Goal: Transaction & Acquisition: Purchase product/service

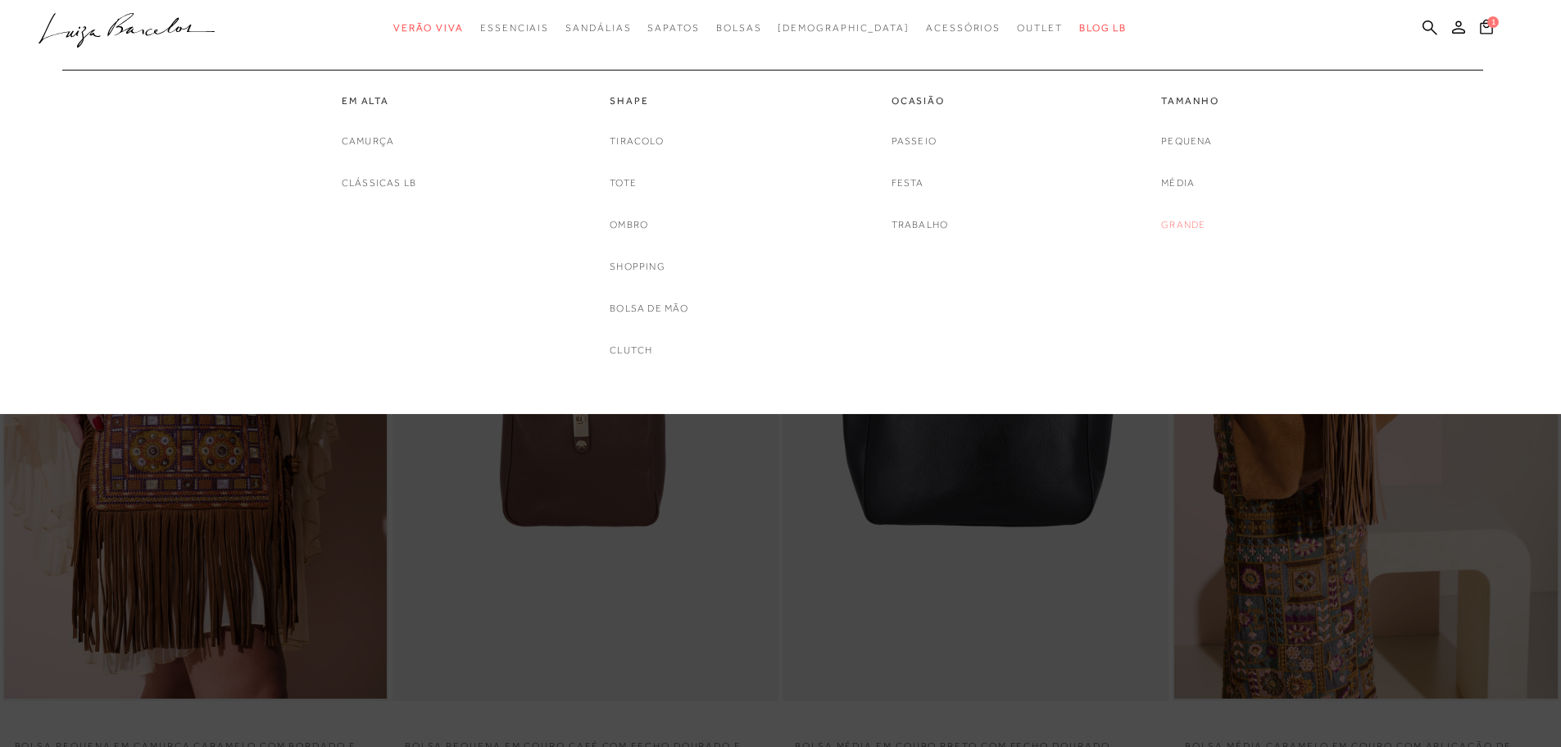
click at [1181, 222] on link "Grande" at bounding box center [1183, 224] width 44 height 17
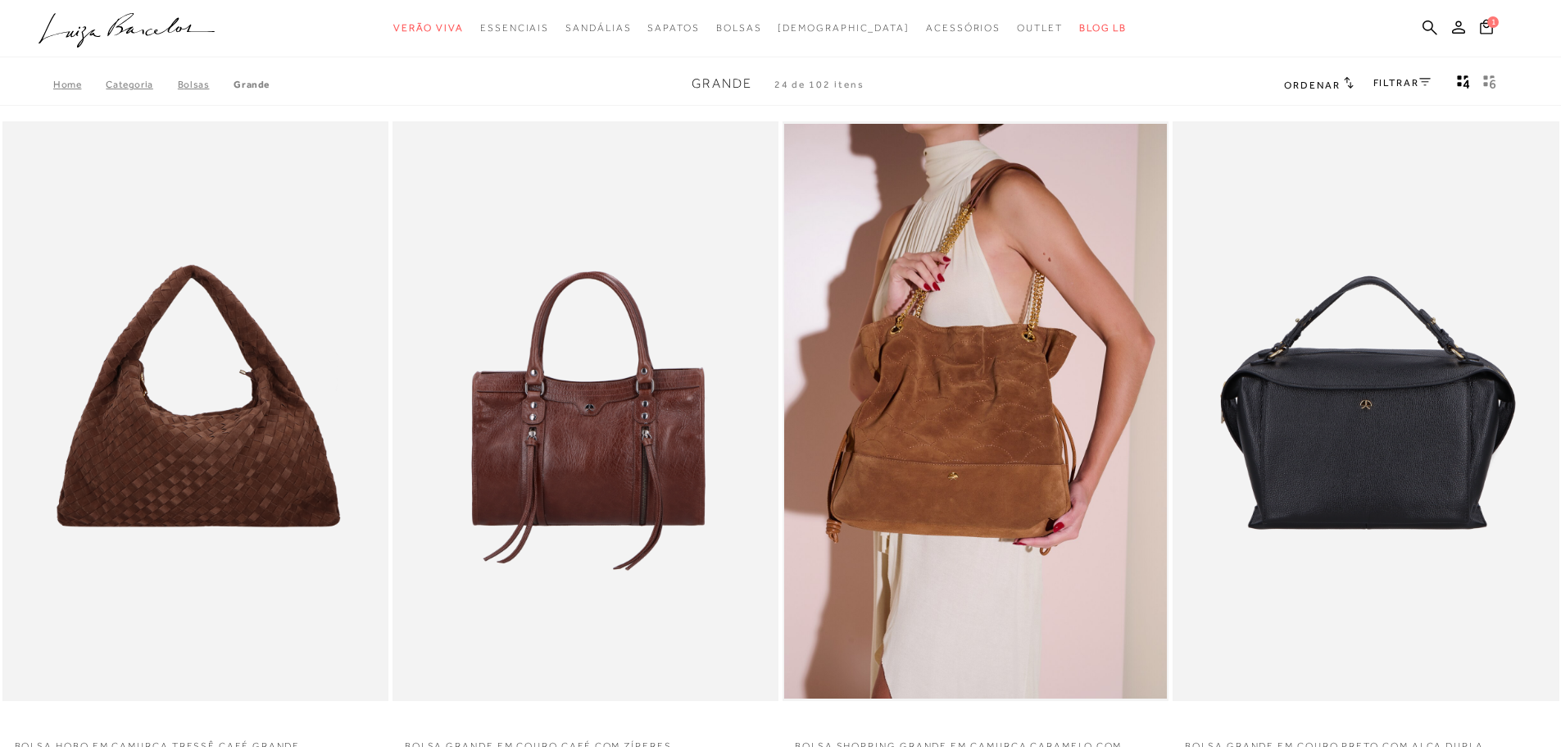
click at [788, 83] on span "24 de 102 itens" at bounding box center [819, 84] width 90 height 11
click at [1431, 25] on icon at bounding box center [1430, 28] width 15 height 16
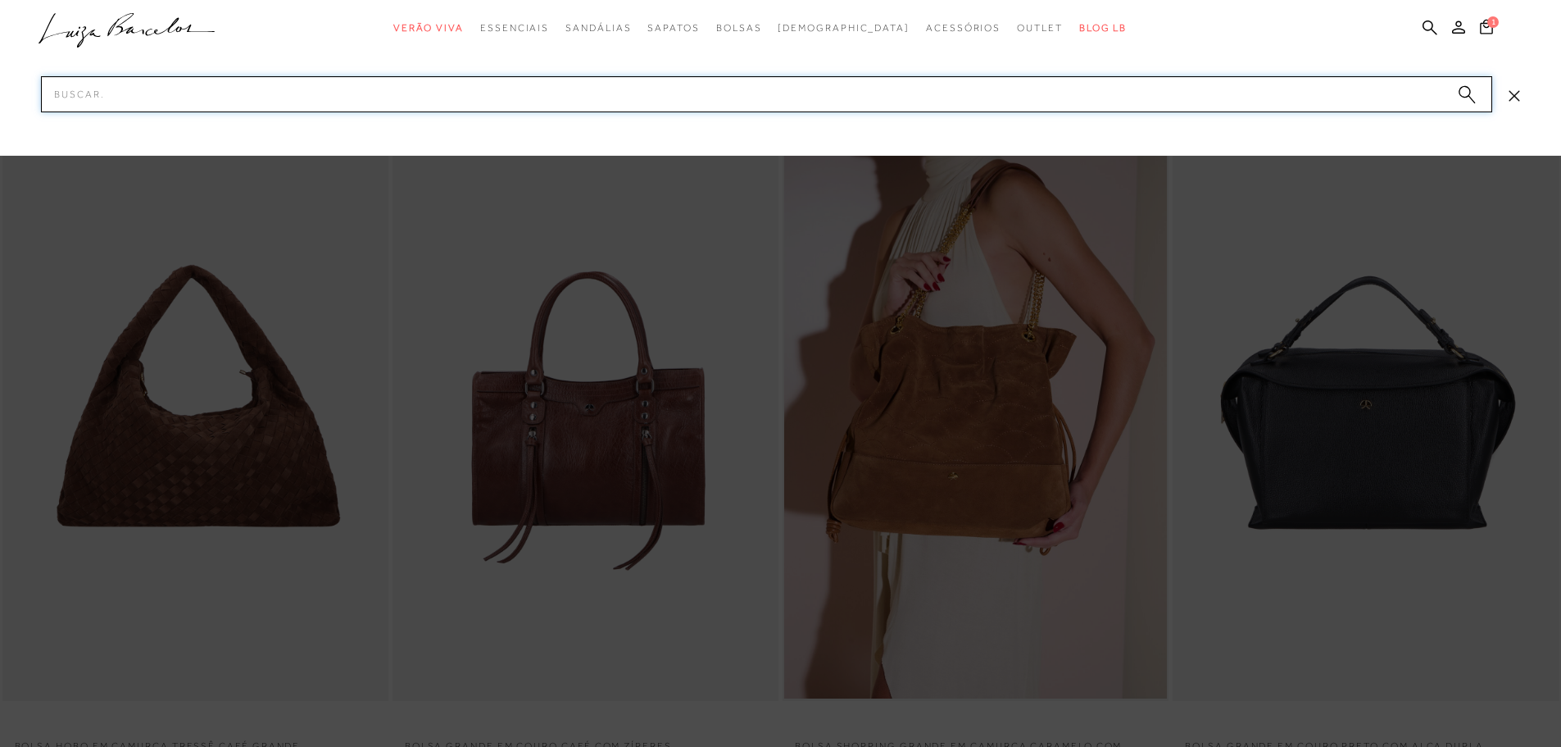
click at [1306, 90] on input "Pesquisar" at bounding box center [766, 94] width 1451 height 36
type input "mochila"
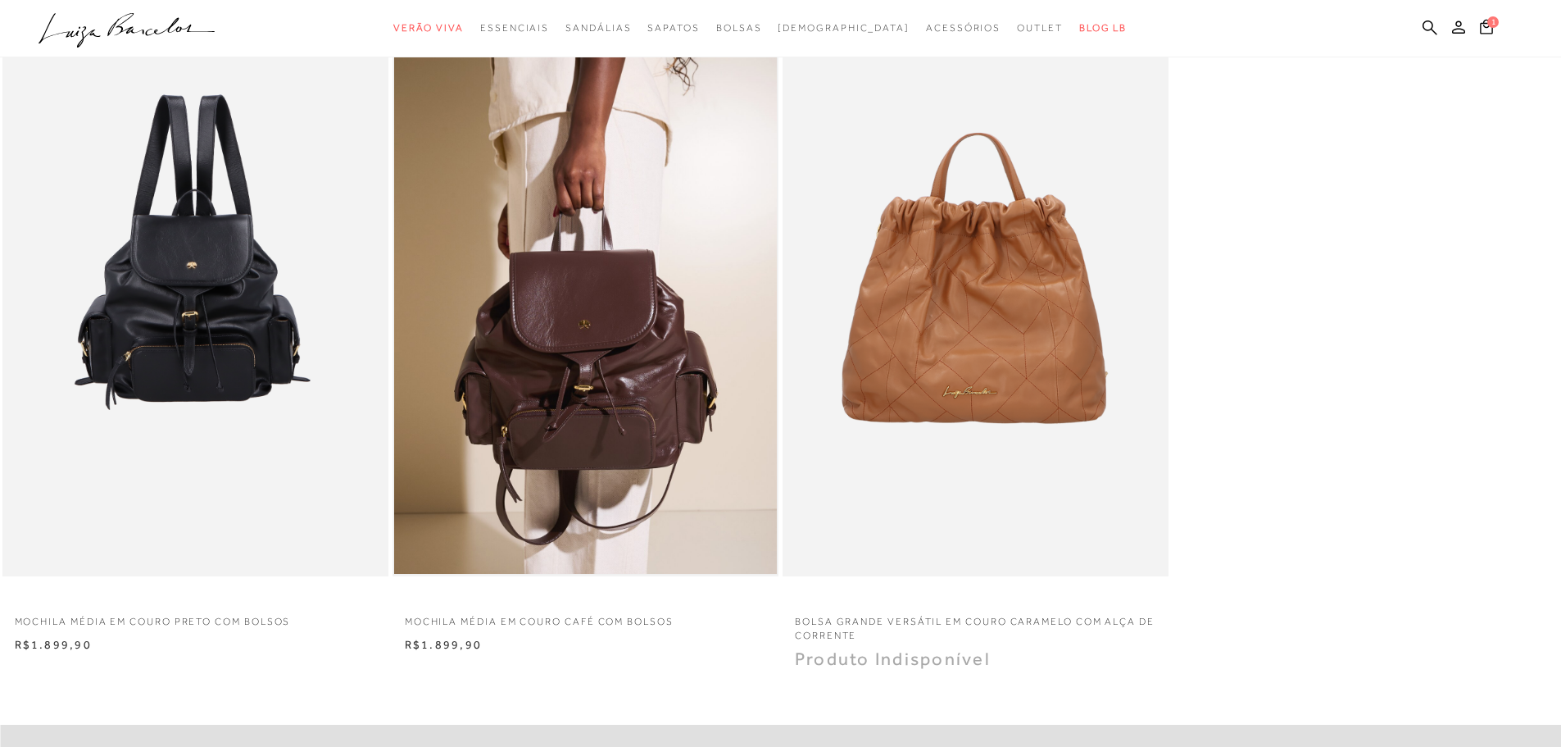
scroll to position [328, 0]
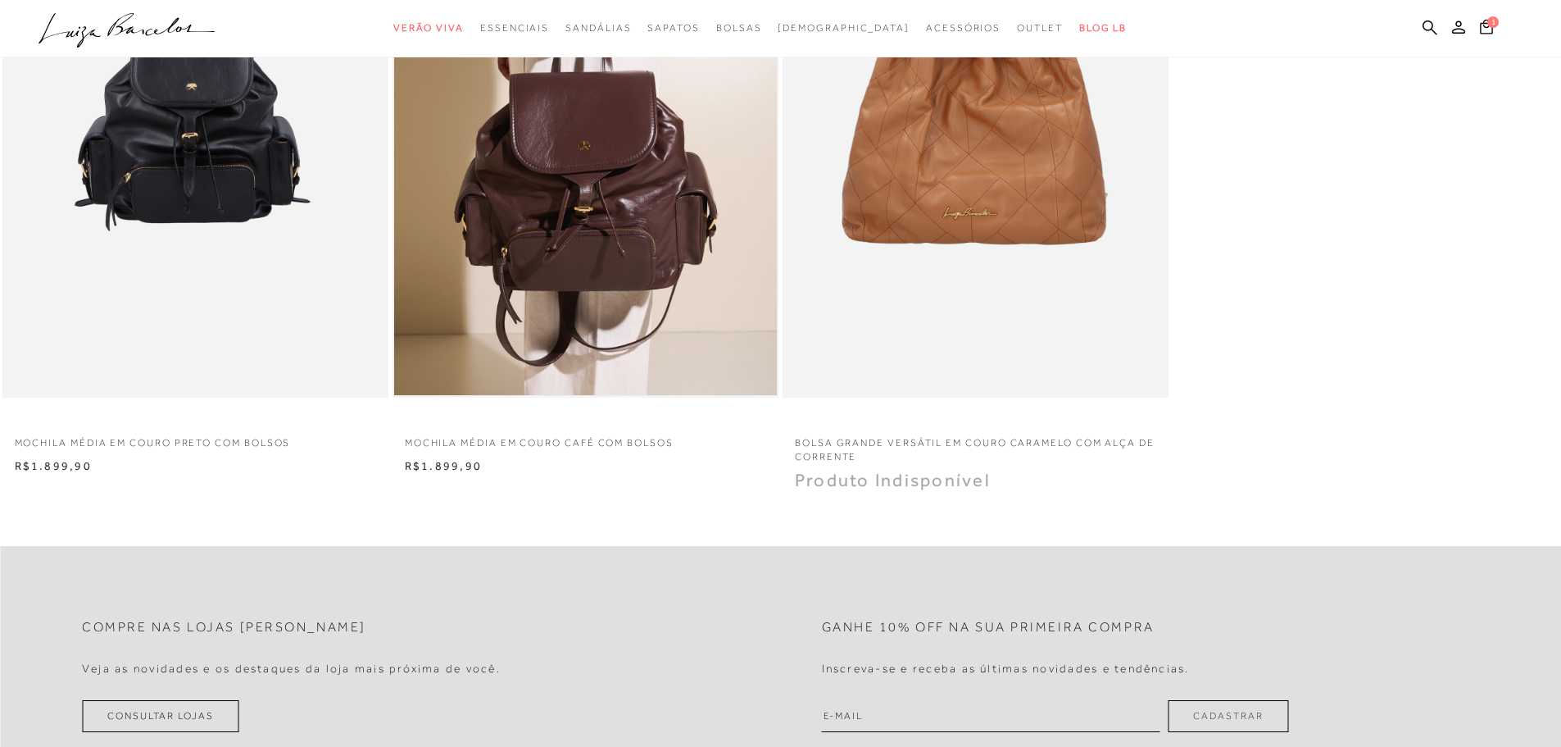
click at [566, 193] on img at bounding box center [585, 108] width 383 height 574
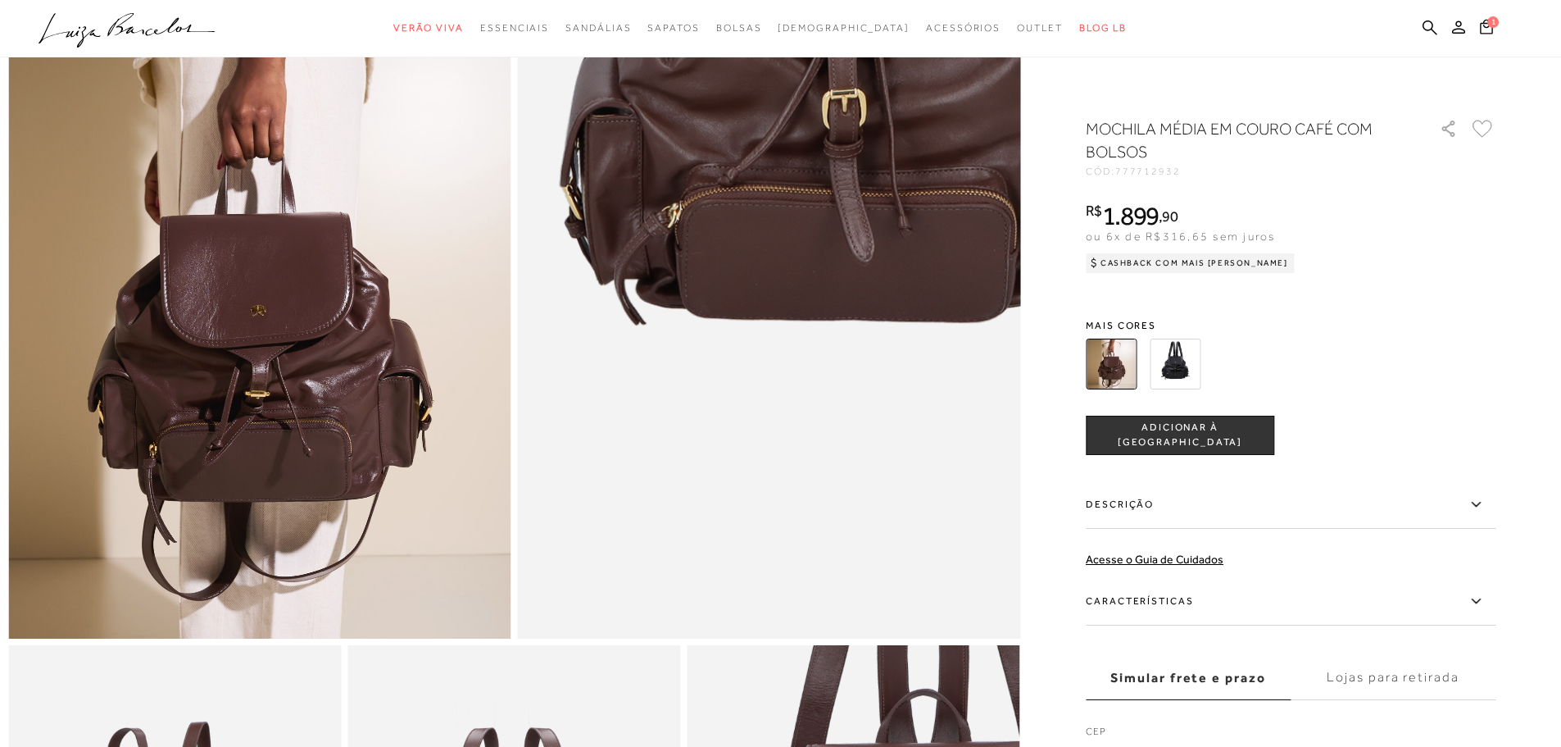
scroll to position [246, 0]
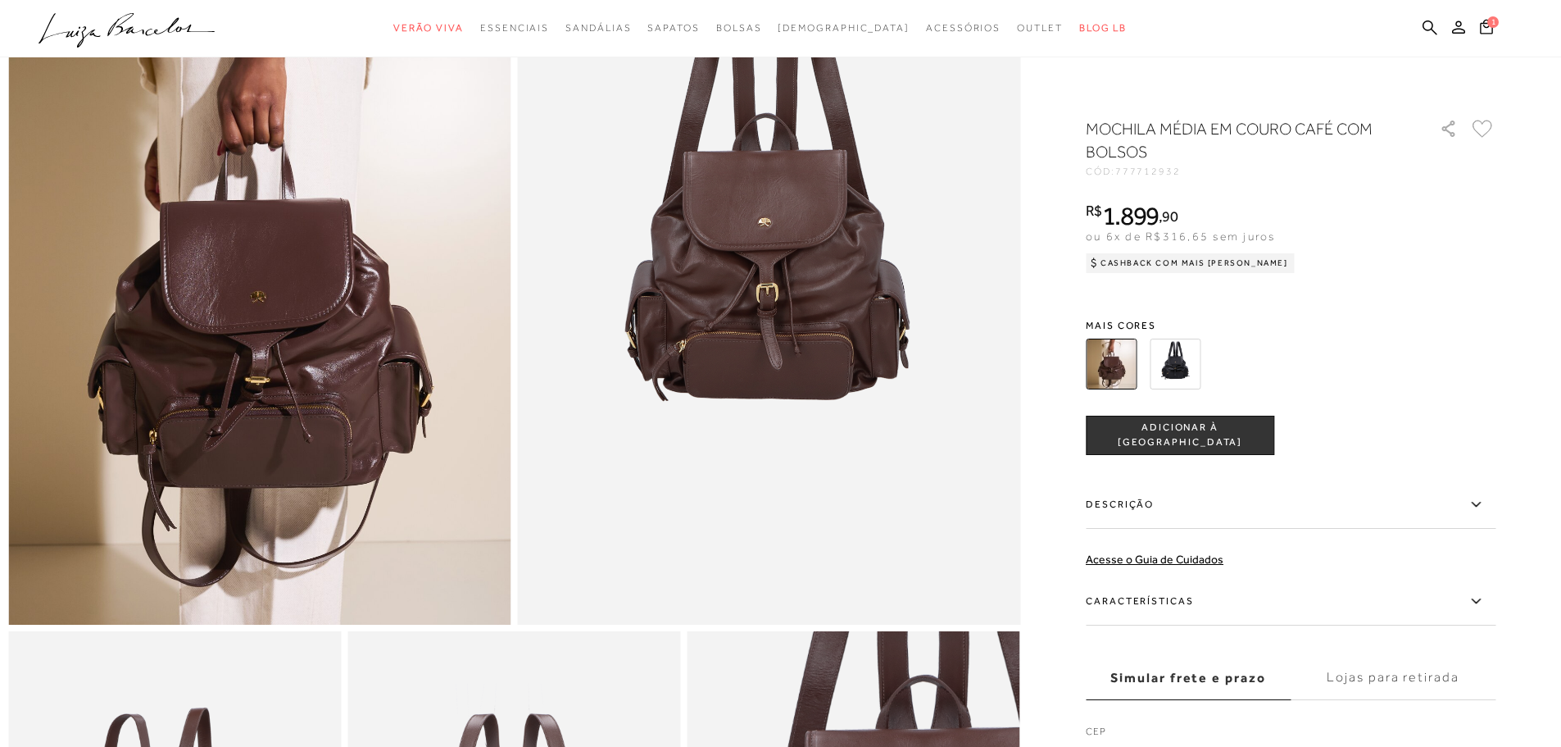
click at [321, 415] on img at bounding box center [259, 248] width 503 height 754
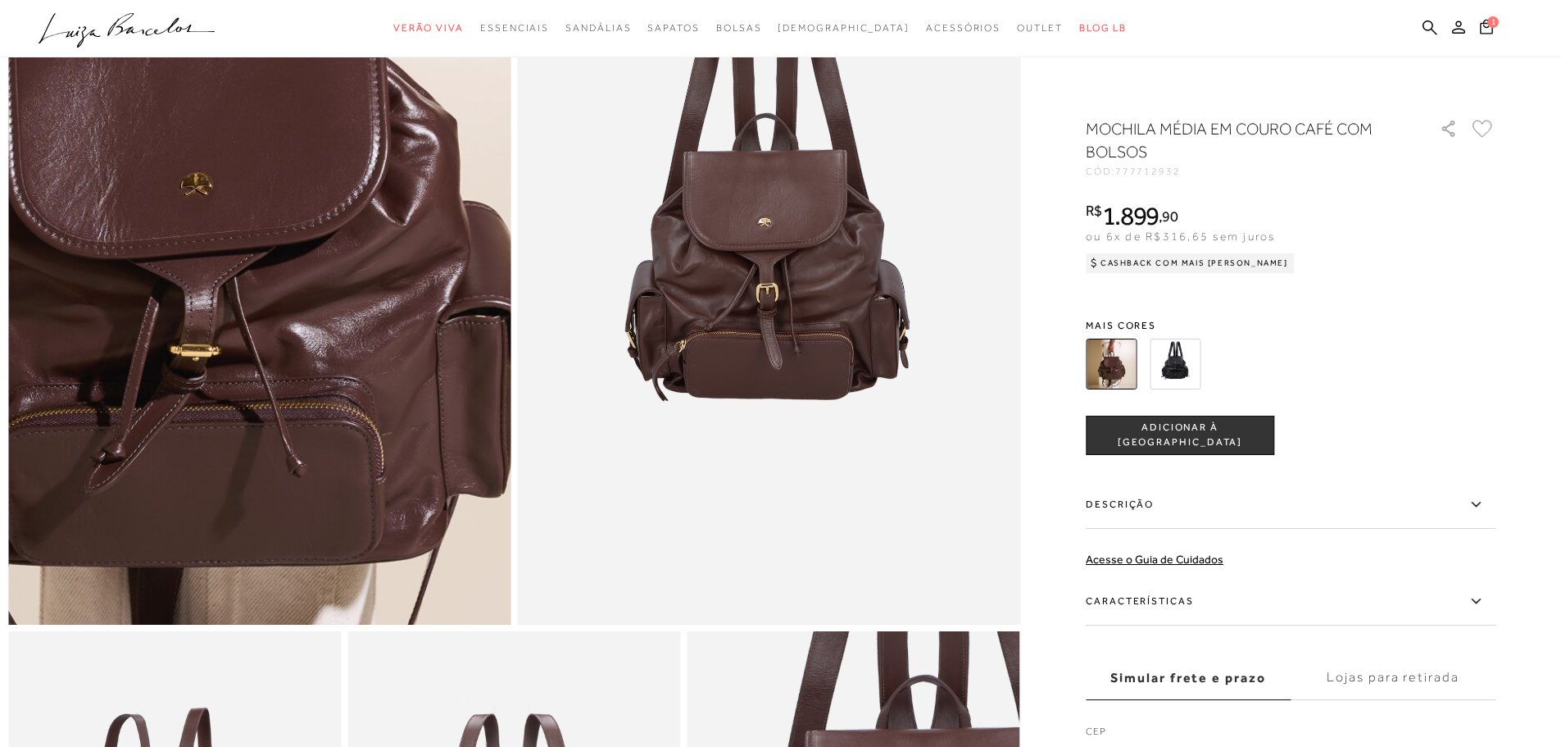
click at [318, 415] on img at bounding box center [199, 86] width 1006 height 1509
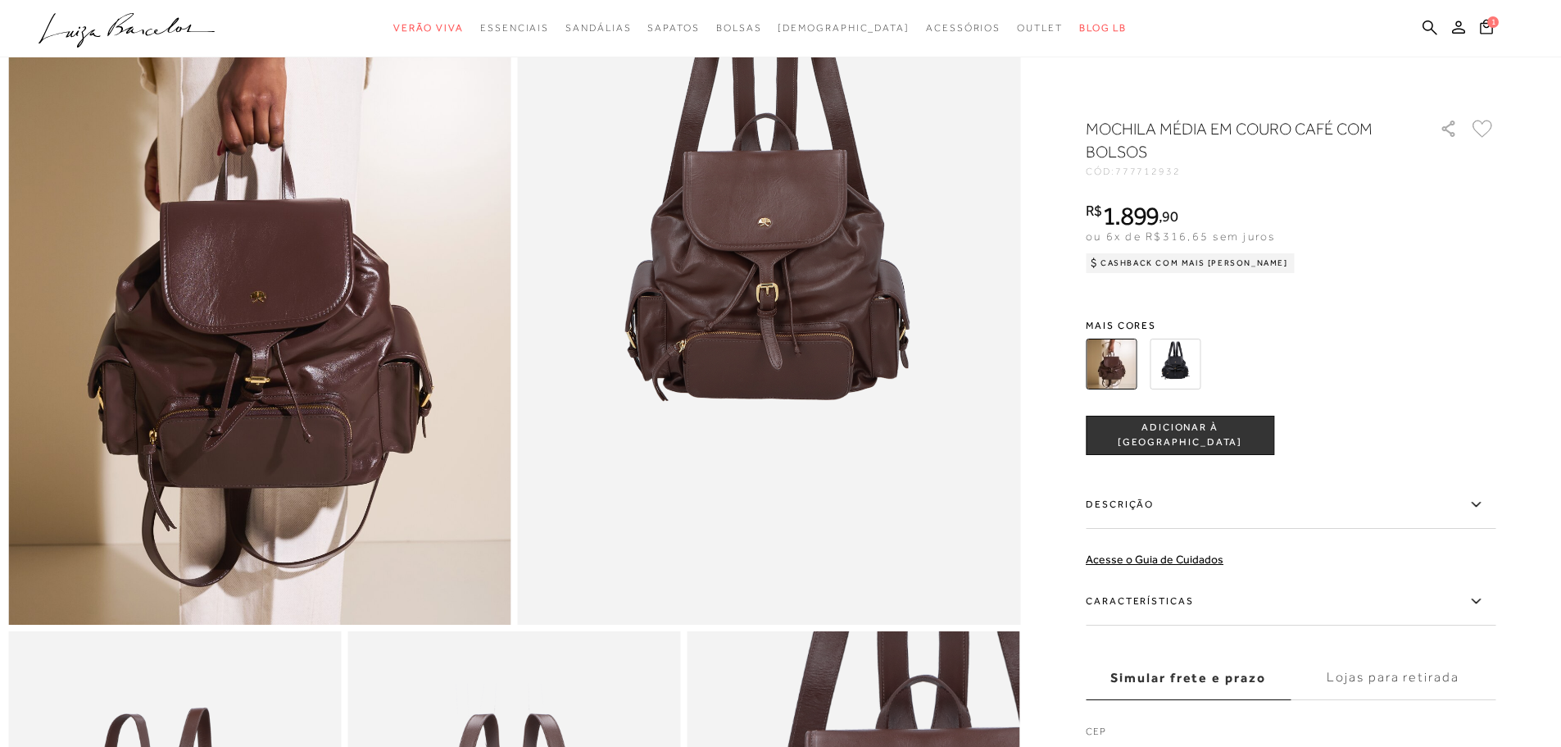
click at [607, 487] on img at bounding box center [769, 248] width 503 height 754
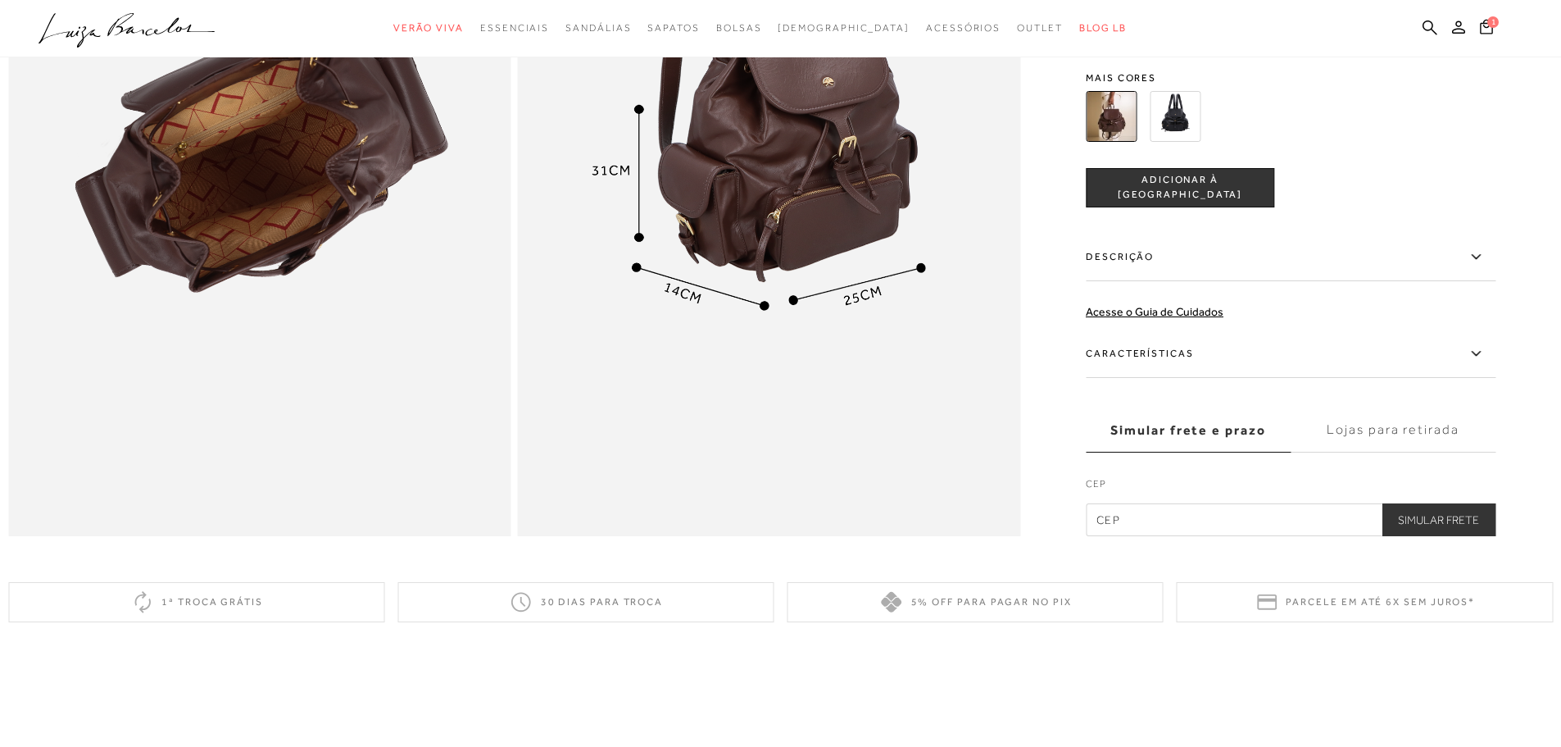
scroll to position [1639, 0]
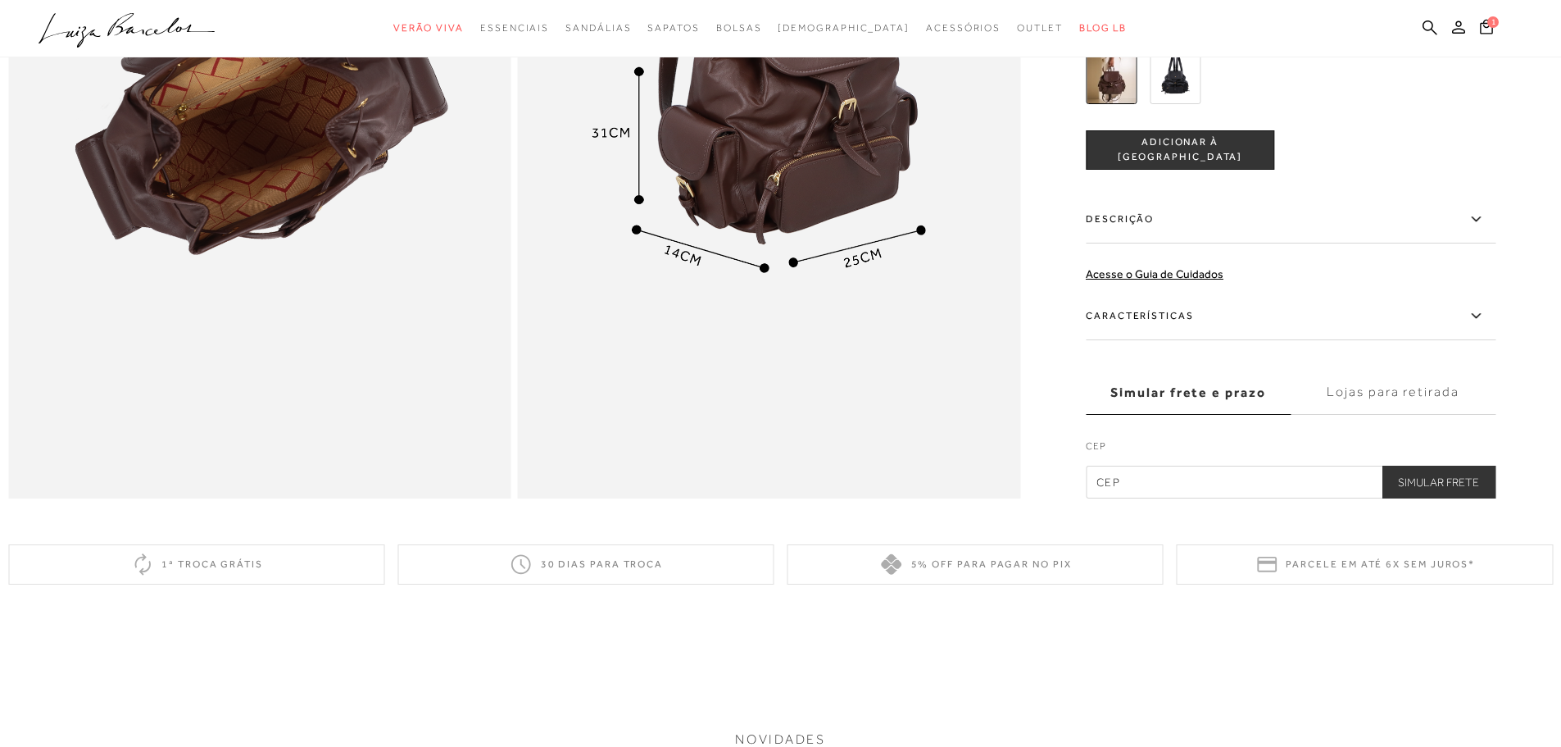
click at [1159, 498] on input "text" at bounding box center [1291, 481] width 410 height 33
type input "13420-610"
click at [1474, 496] on button "Simular Frete" at bounding box center [1439, 481] width 114 height 33
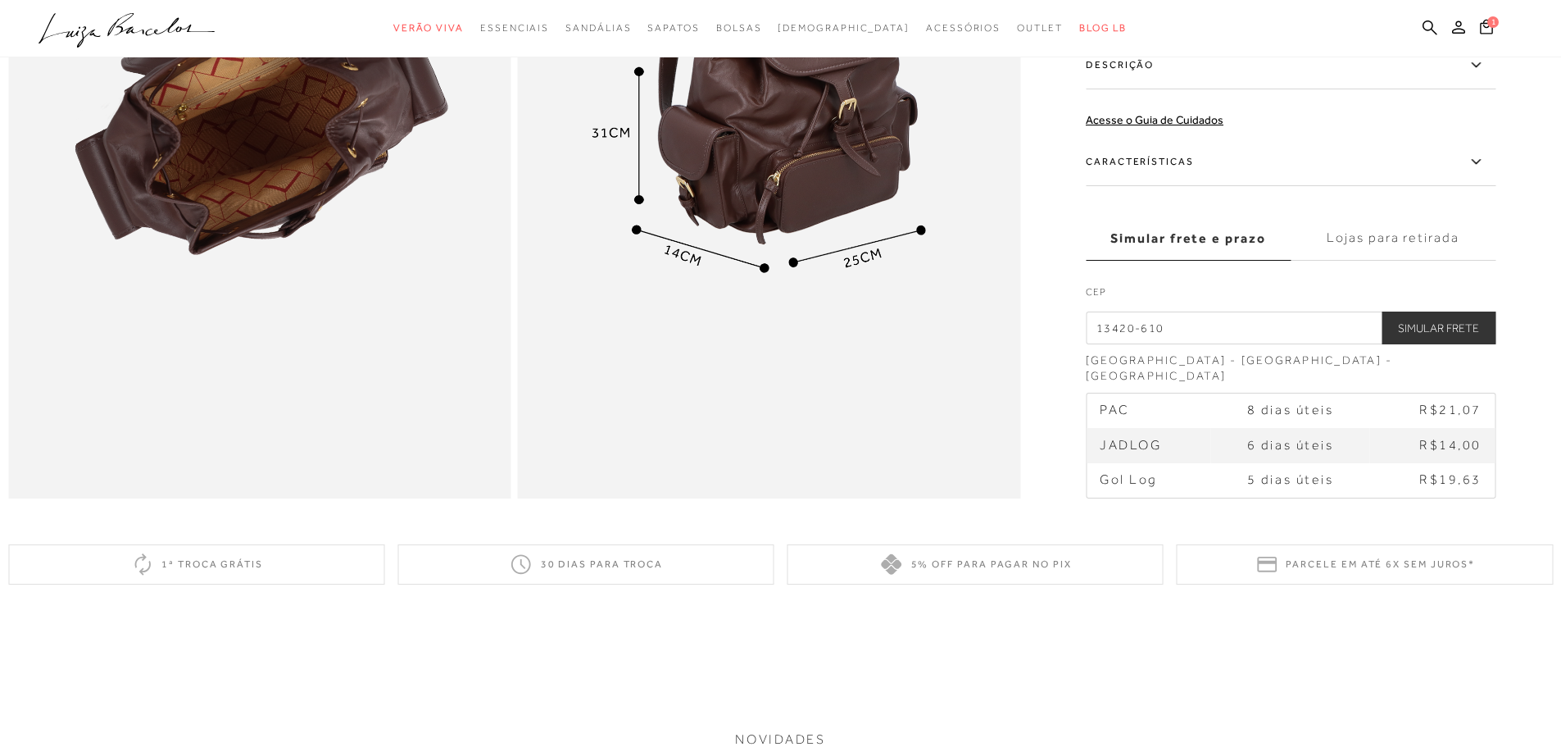
click at [1409, 260] on label "Lojas para retirada" at bounding box center [1393, 238] width 205 height 44
click at [0, 0] on input "Lojas para retirada" at bounding box center [0, 0] width 0 height 0
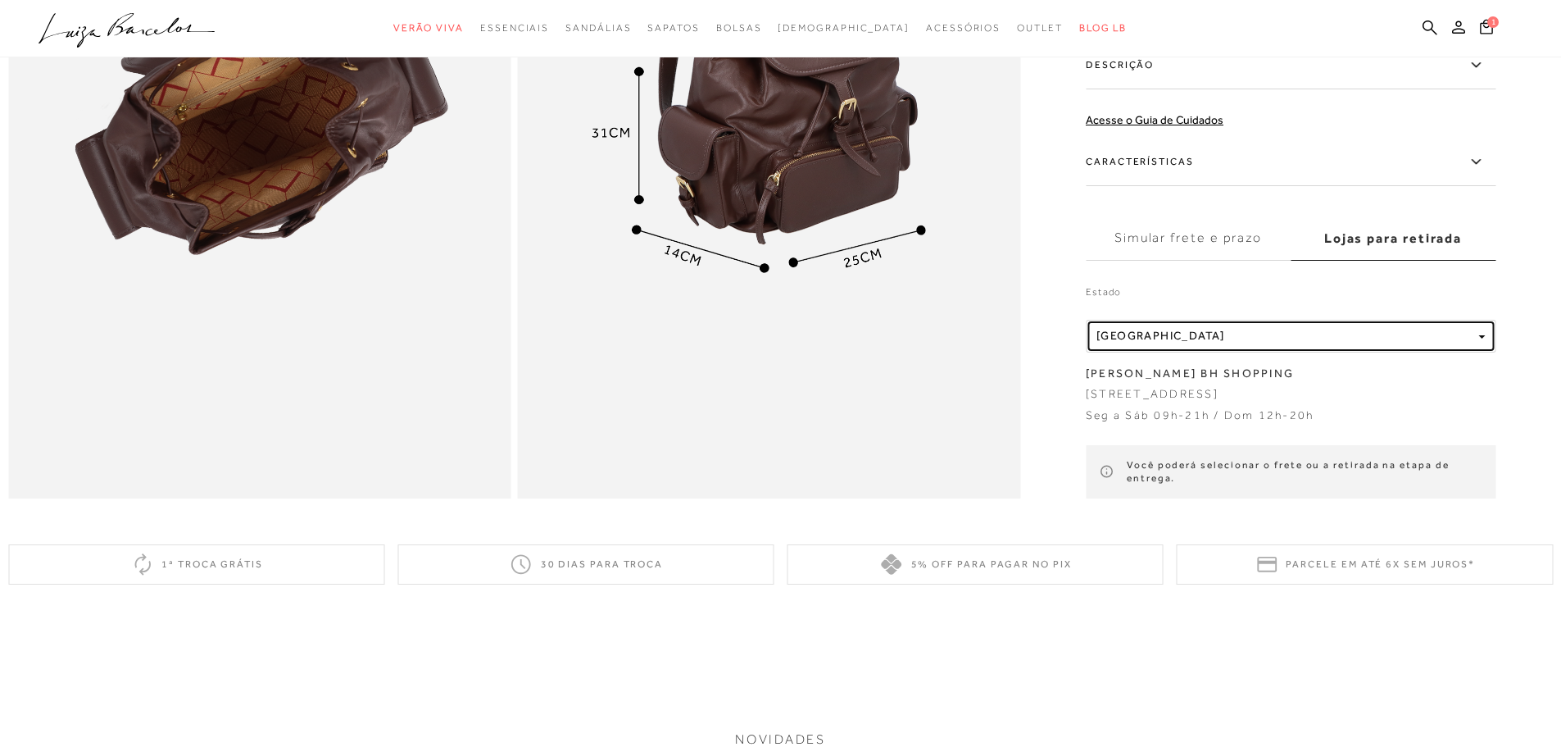
click at [1305, 342] on div "Localidade [GEOGRAPHIC_DATA]" at bounding box center [1283, 336] width 375 height 14
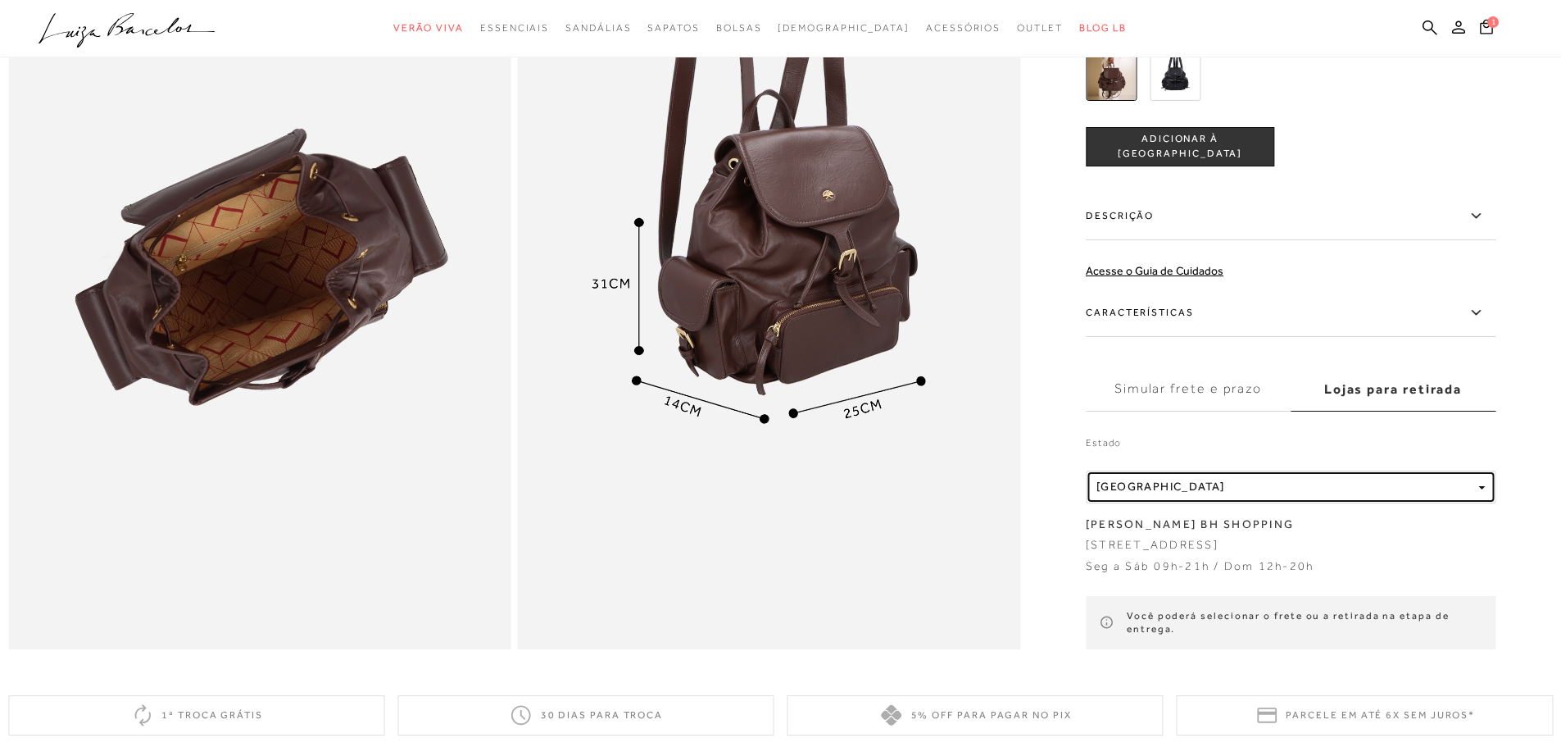
scroll to position [1475, 0]
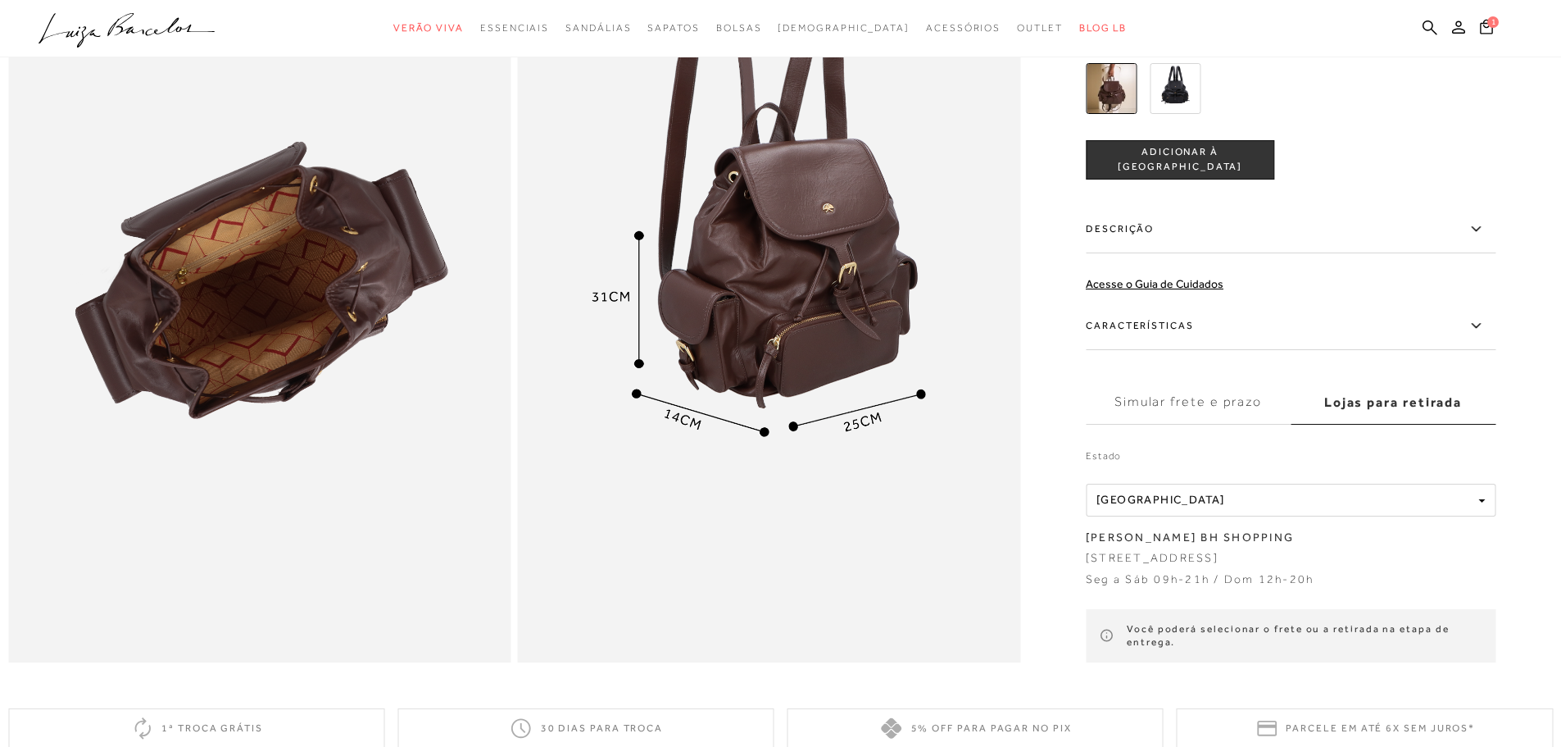
click at [1182, 418] on label "Simular frete e prazo" at bounding box center [1188, 401] width 205 height 44
click at [0, 0] on input "Simular frete e prazo" at bounding box center [0, 0] width 0 height 0
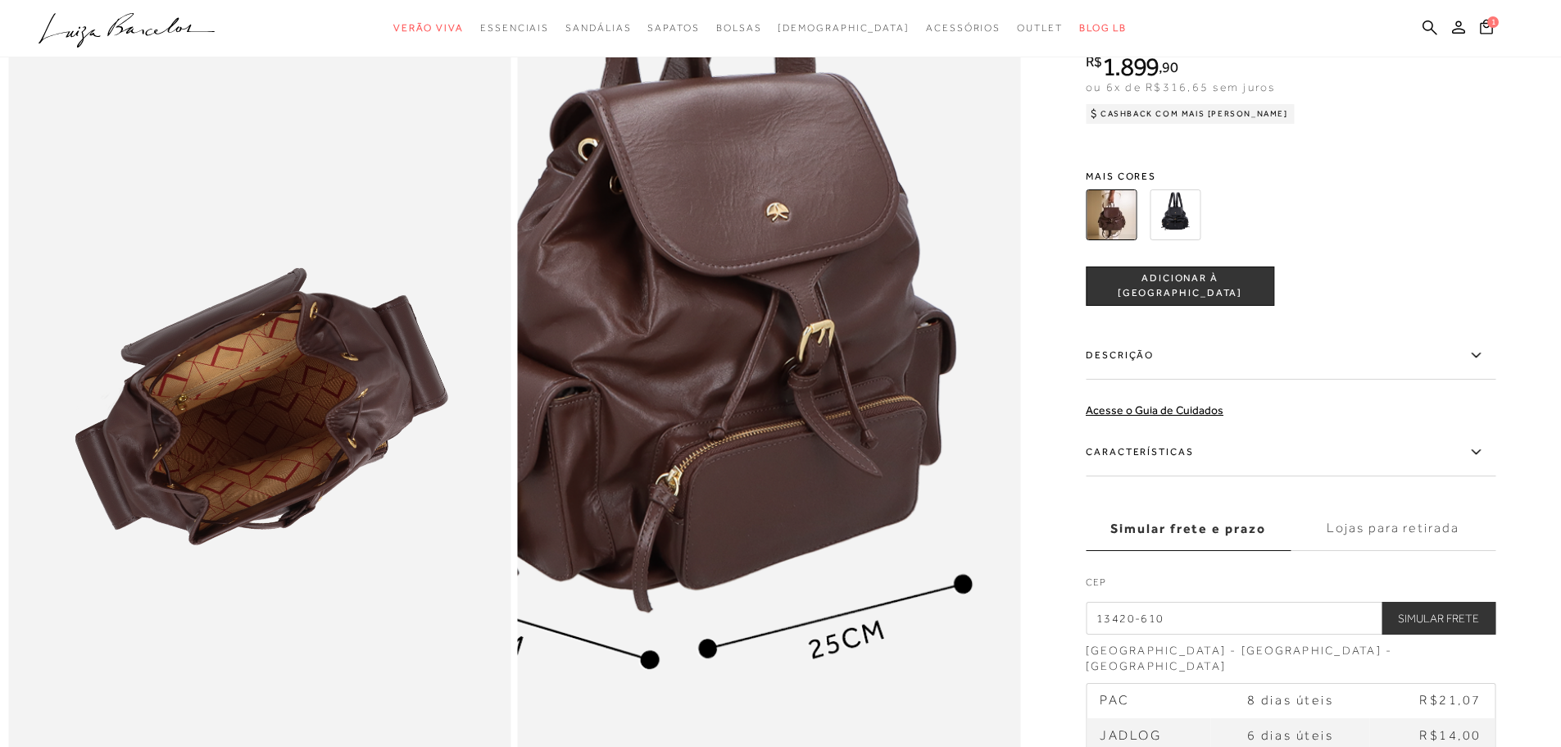
scroll to position [1311, 0]
